Goal: Task Accomplishment & Management: Use online tool/utility

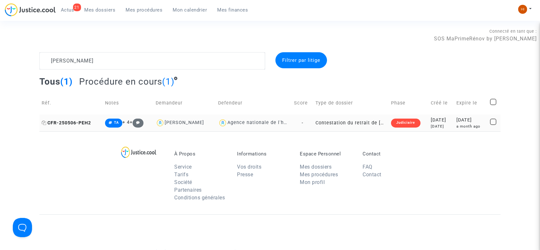
click at [72, 121] on span "CFR-250506-PEH2" at bounding box center [66, 122] width 49 height 5
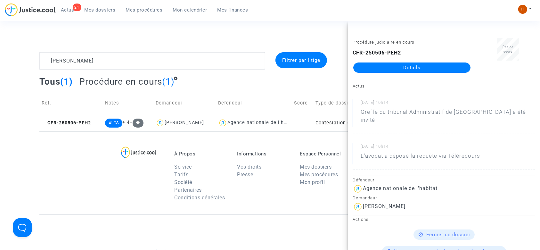
click at [361, 66] on link "Détails" at bounding box center [412, 68] width 117 height 10
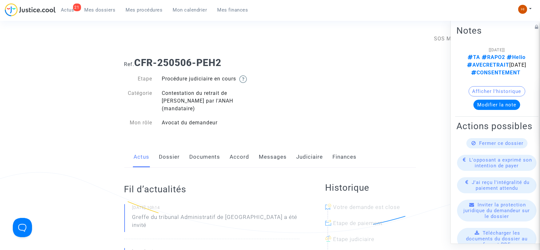
click at [308, 146] on link "Judiciaire" at bounding box center [310, 156] width 27 height 21
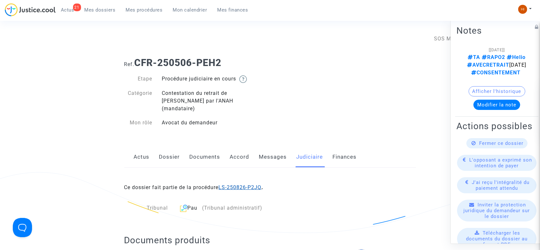
click at [253, 184] on link "LS-250826-P2JQ" at bounding box center [240, 187] width 43 height 6
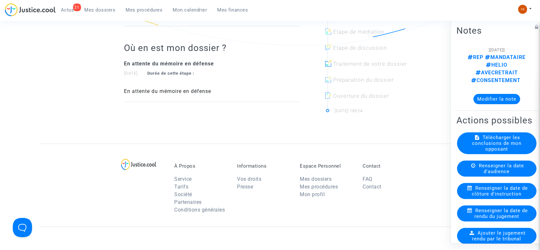
scroll to position [184, 0]
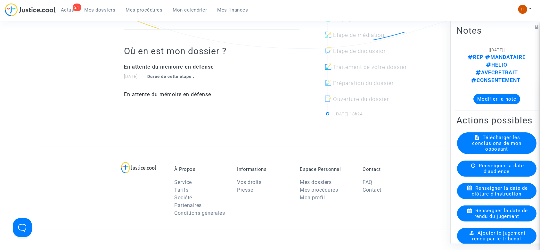
click at [504, 115] on h2 "Actions possibles" at bounding box center [497, 120] width 81 height 11
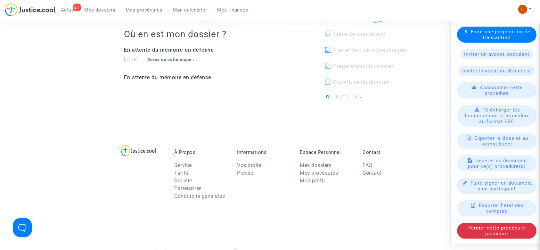
scroll to position [218, 0]
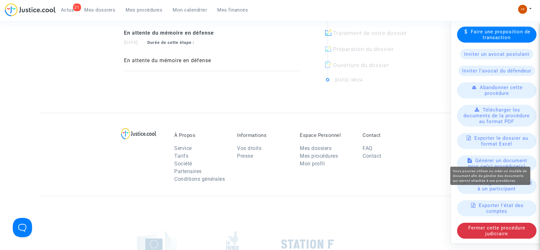
click at [488, 158] on span "Générer un document pour ce(s) procédure(s)" at bounding box center [498, 164] width 60 height 12
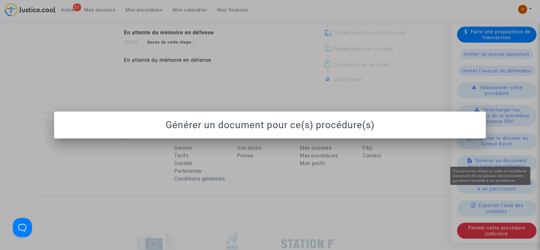
scroll to position [0, 0]
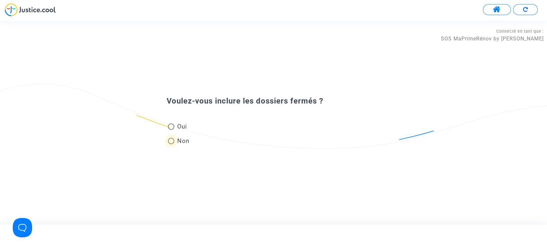
click at [183, 140] on span "Non" at bounding box center [181, 141] width 15 height 9
click at [171, 144] on input "Non" at bounding box center [171, 144] width 0 height 0
radio input "true"
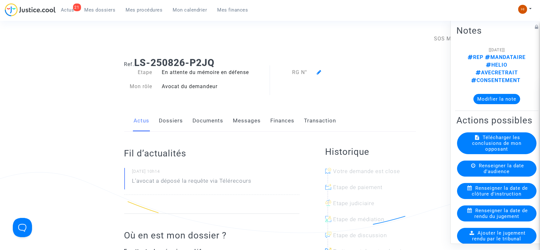
drag, startPoint x: 226, startPoint y: 62, endPoint x: 138, endPoint y: 63, distance: 88.1
click at [138, 63] on h1 "Ref. LS-250826-P2JQ" at bounding box center [270, 63] width 292 height 12
copy b "LS-250826-P2JQ"
click at [177, 129] on link "Dossiers" at bounding box center [171, 120] width 24 height 21
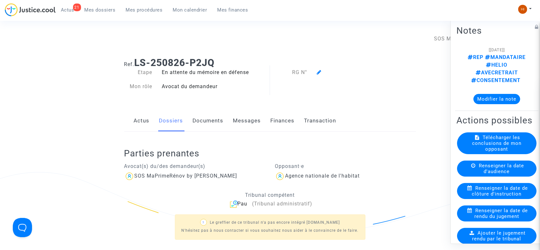
click at [354, 62] on h1 "Ref. LS-250826-P2JQ" at bounding box center [270, 63] width 292 height 12
click at [521, 7] on img at bounding box center [523, 9] width 9 height 9
click at [476, 32] on link "Changer de compte" at bounding box center [499, 33] width 65 height 10
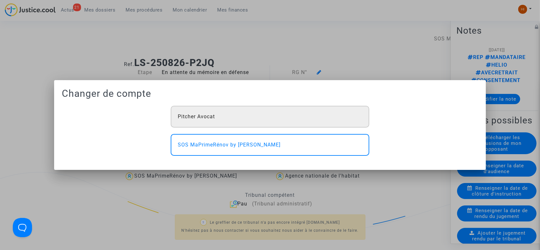
click at [300, 116] on div "Pitcher Avocat" at bounding box center [270, 117] width 199 height 22
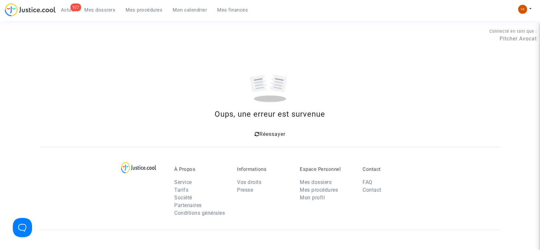
click at [256, 133] on icon at bounding box center [257, 133] width 5 height 5
